Goal: Transaction & Acquisition: Subscribe to service/newsletter

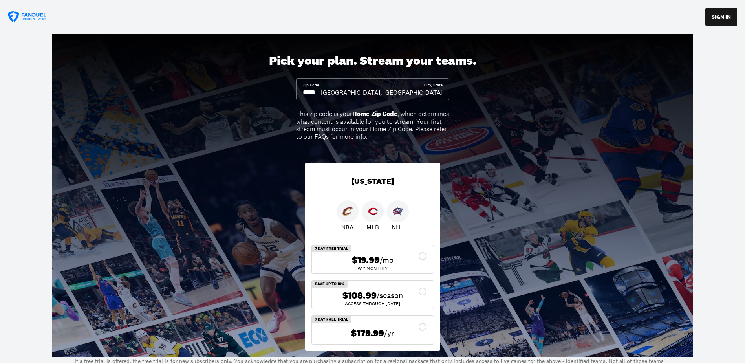
click at [302, 91] on div "Zip Code City, State [GEOGRAPHIC_DATA], [GEOGRAPHIC_DATA]" at bounding box center [372, 89] width 153 height 22
drag, startPoint x: 303, startPoint y: 92, endPoint x: 329, endPoint y: 90, distance: 25.6
click at [321, 92] on input at bounding box center [312, 92] width 18 height 9
click at [321, 90] on input at bounding box center [312, 92] width 18 height 9
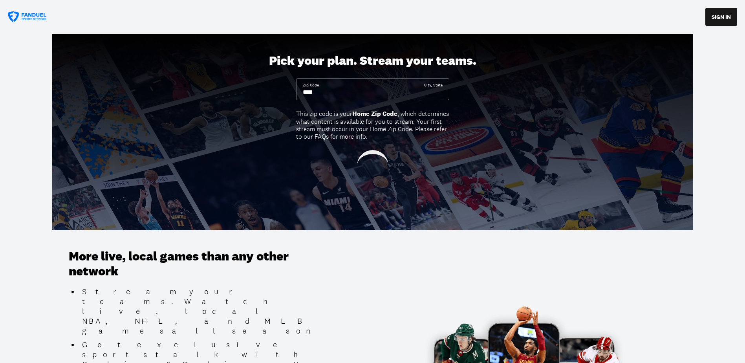
type input "*****"
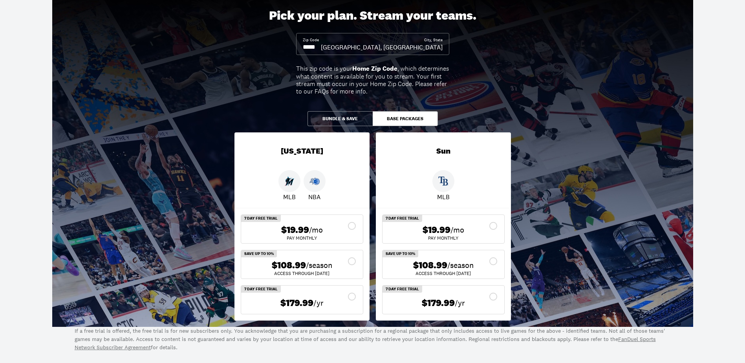
scroll to position [52, 0]
